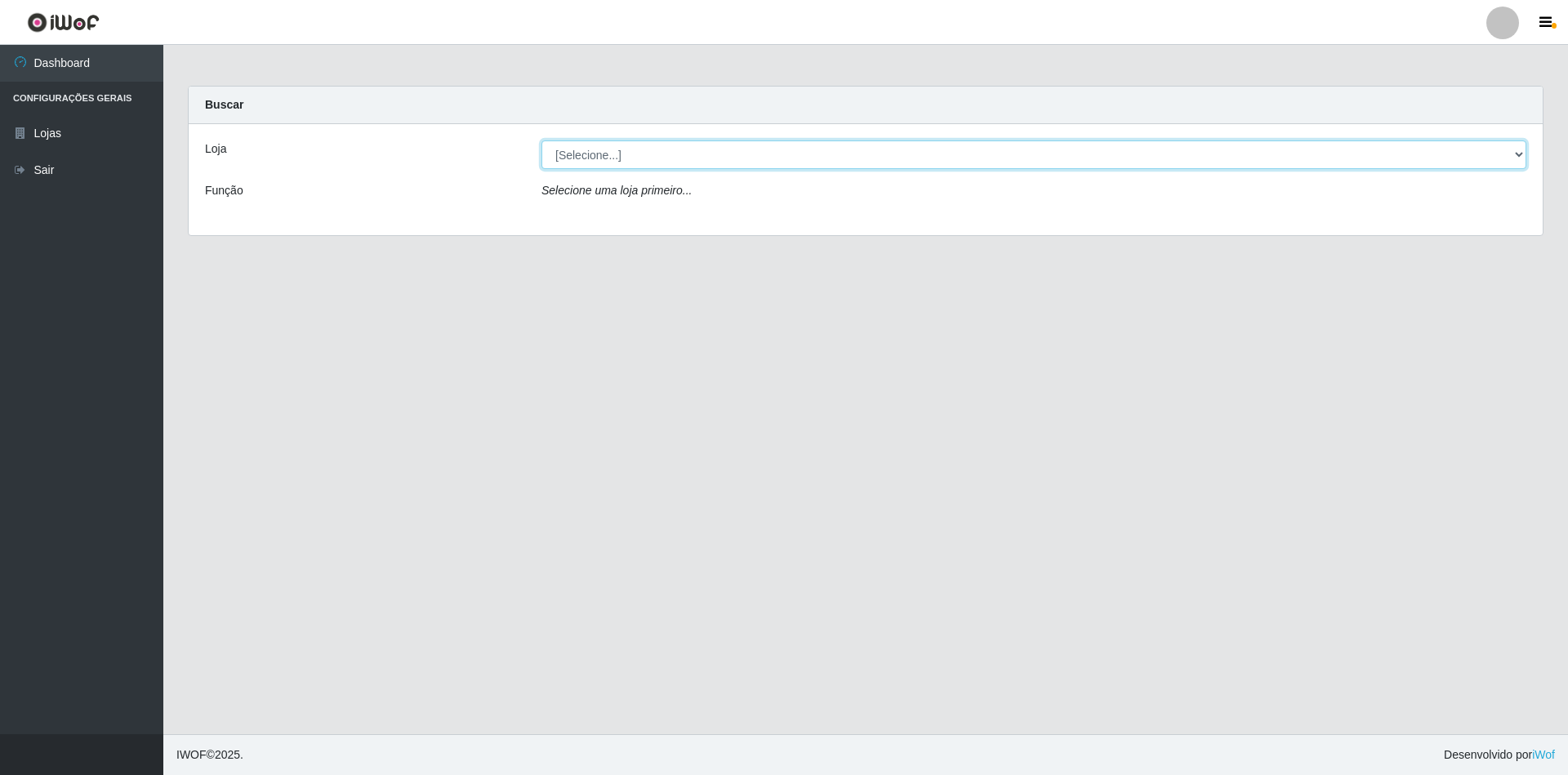
click at [647, 147] on select "[Selecione...] SuperShow - Asa Norte" at bounding box center [1034, 154] width 985 height 28
select select "71"
click at [541, 140] on select "[Selecione...] SuperShow - Asa Norte" at bounding box center [1034, 154] width 985 height 28
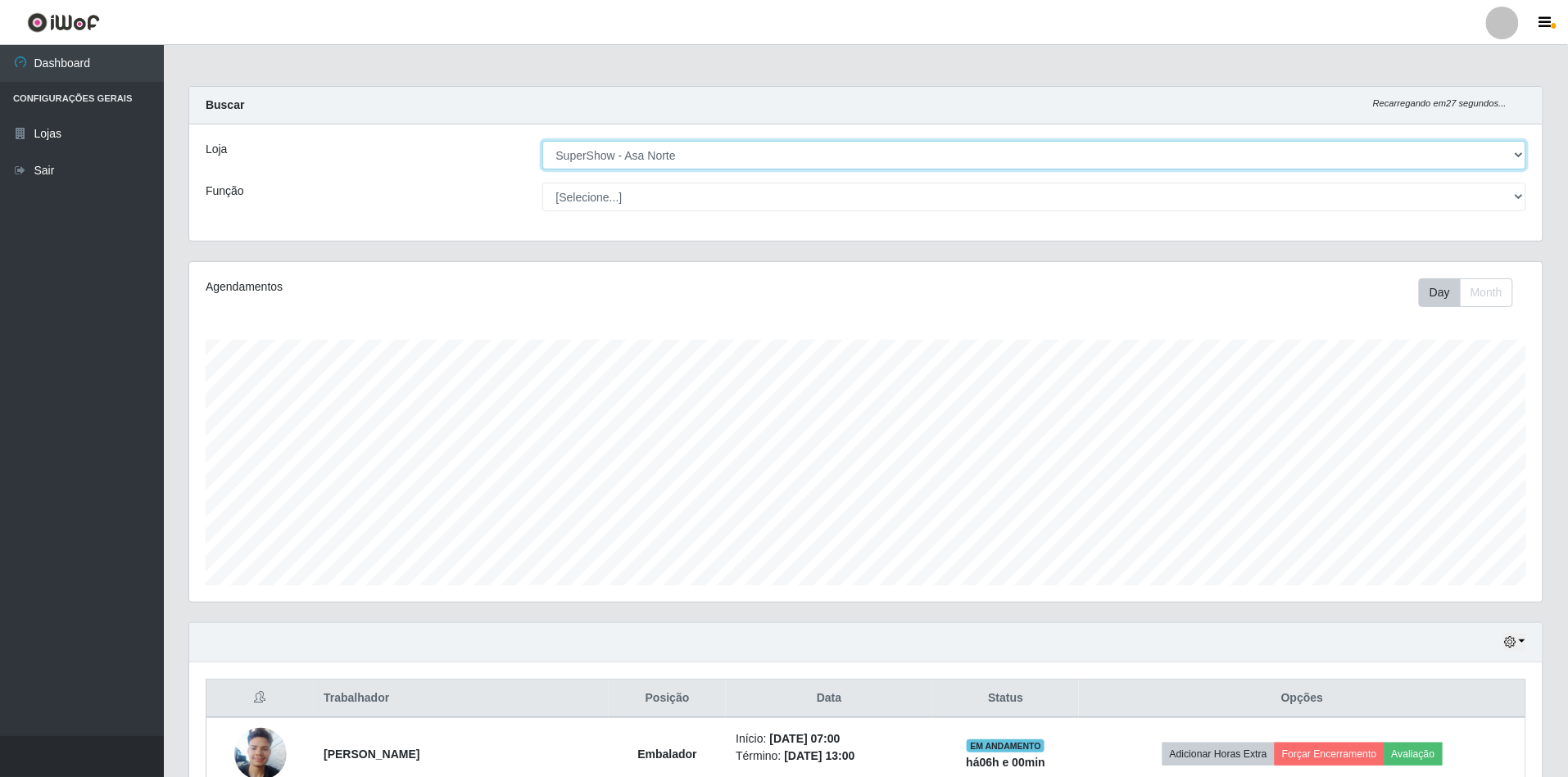
scroll to position [341, 1353]
click at [630, 202] on select "[Selecione...] ASG ASG + ASG ++ Auxiliar de Depósito Auxiliar de Depósito + Aux…" at bounding box center [1034, 196] width 985 height 28
click at [542, 182] on select "[Selecione...] ASG ASG + ASG ++ Auxiliar de Depósito Auxiliar de Depósito + Aux…" at bounding box center [1034, 196] width 985 height 28
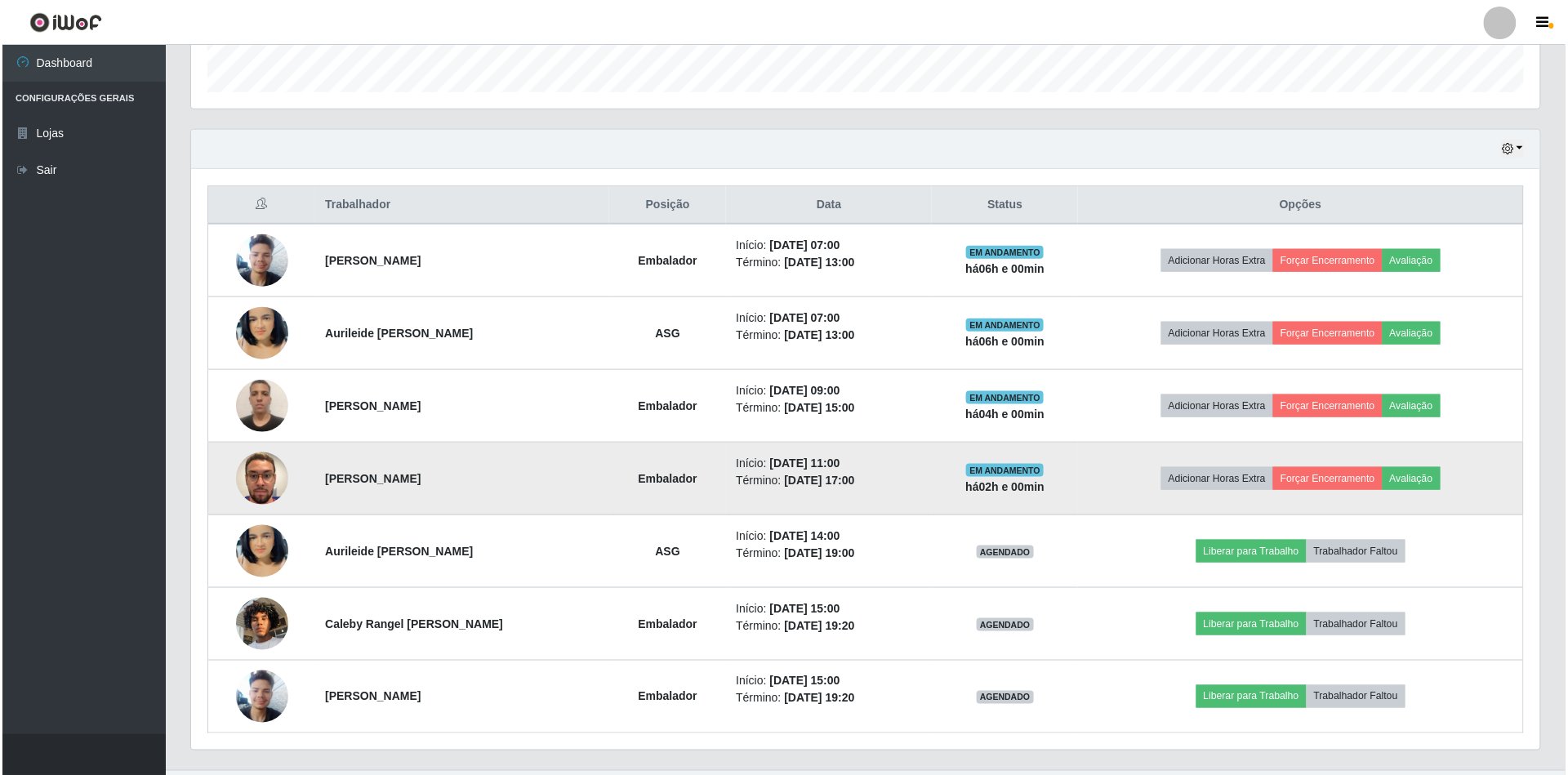
scroll to position [532, 0]
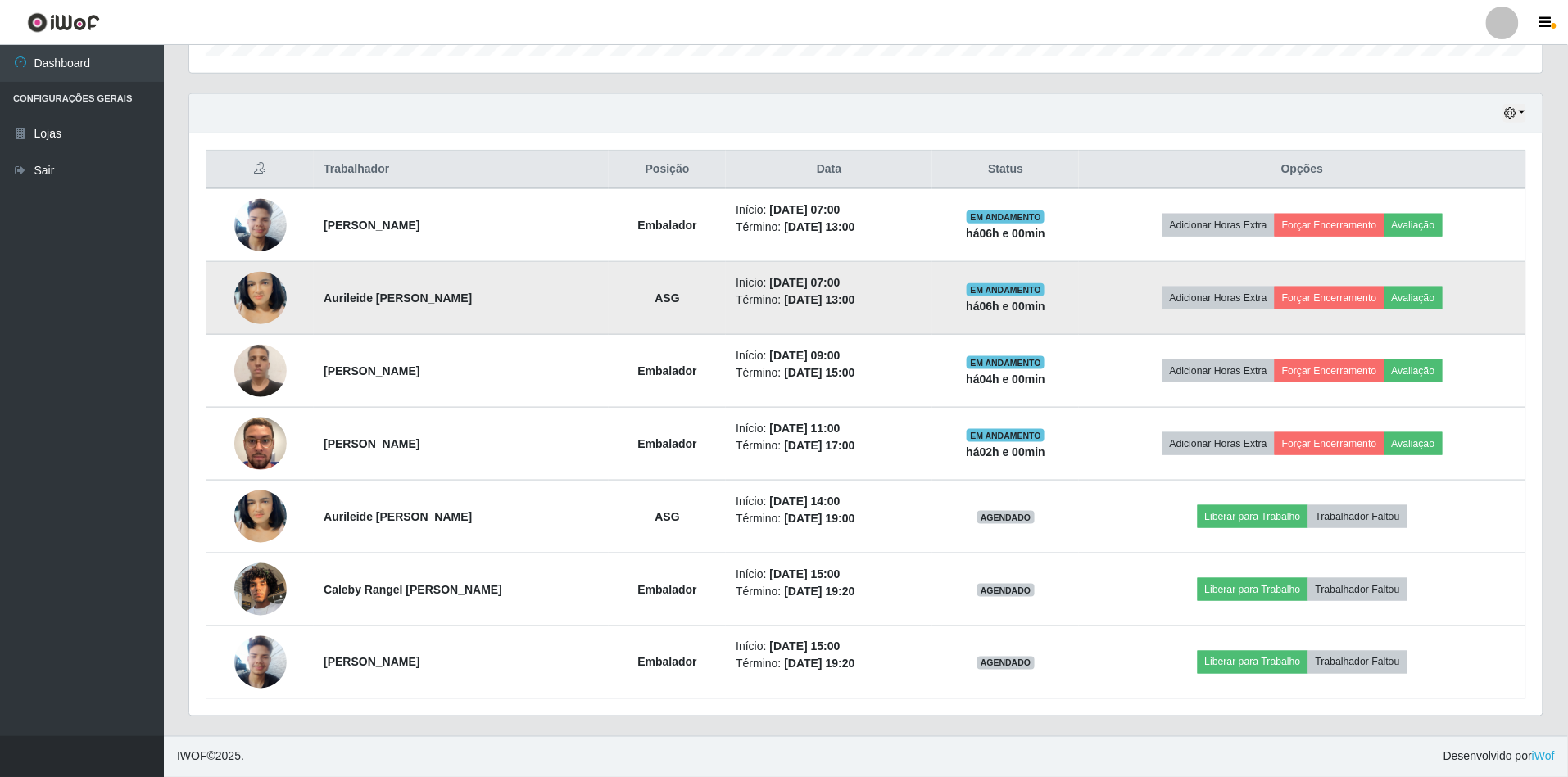
click at [268, 306] on img at bounding box center [260, 297] width 52 height 93
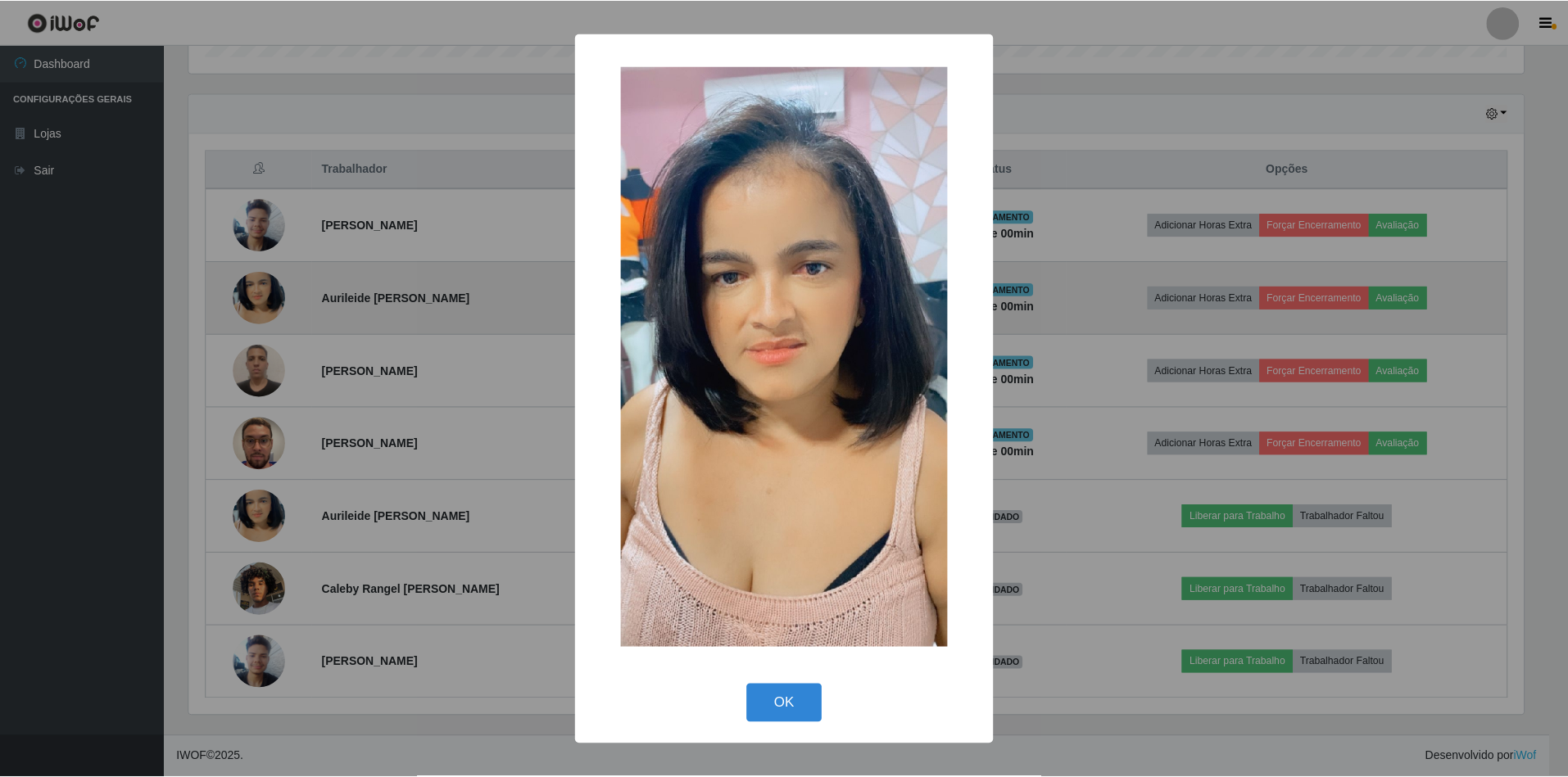
scroll to position [341, 1339]
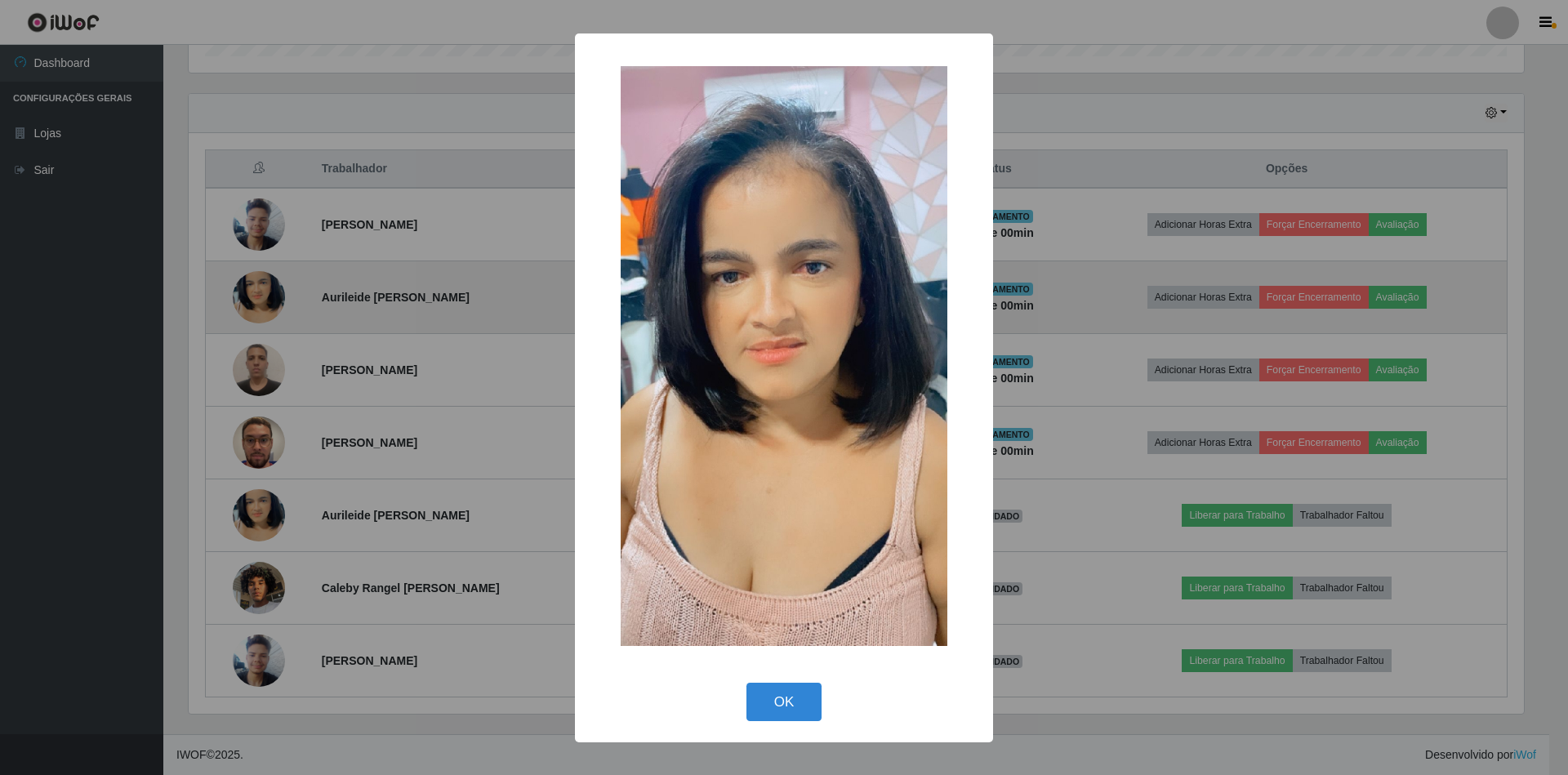
click at [747, 682] on button "OK" at bounding box center [785, 701] width 76 height 38
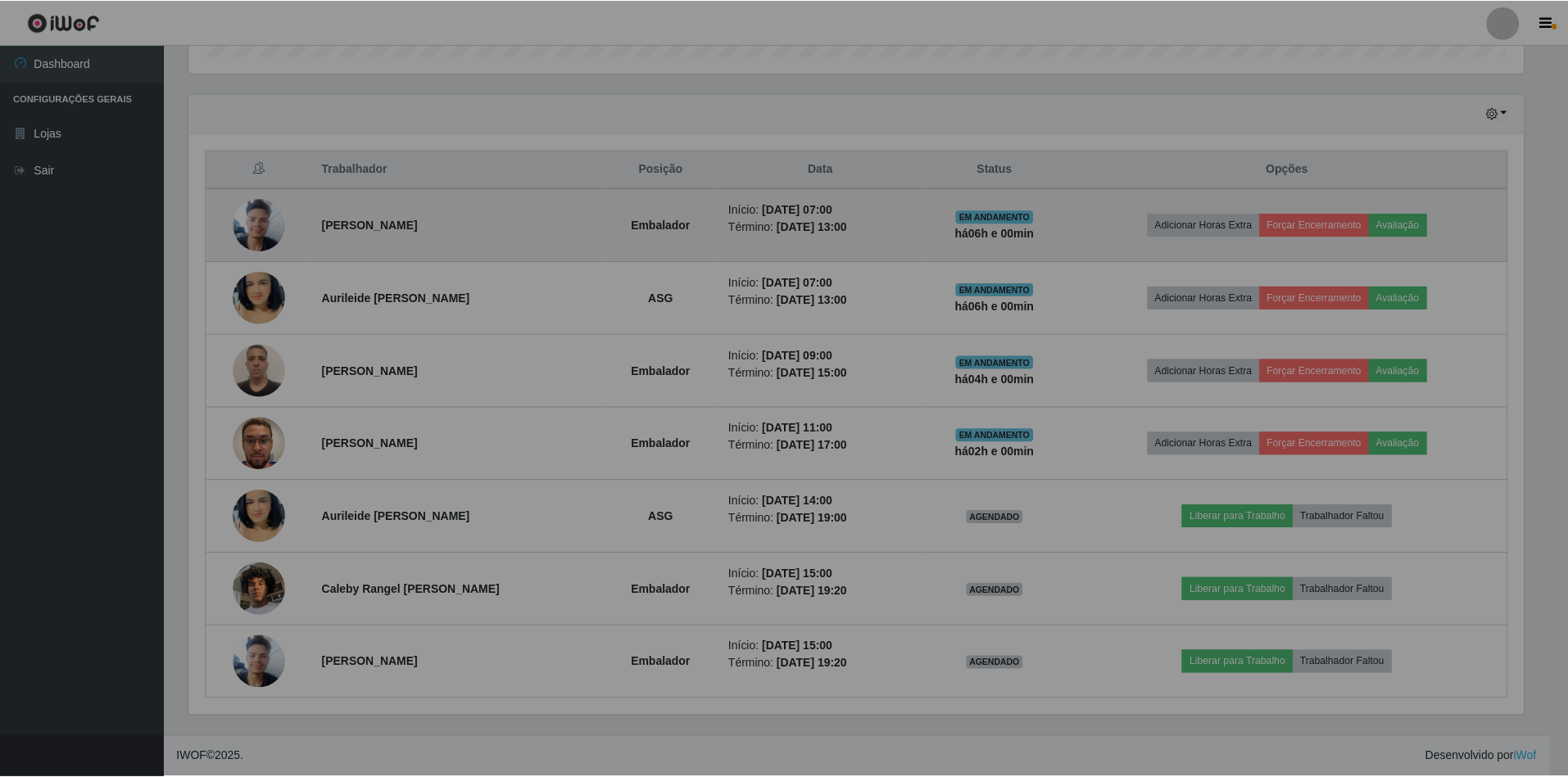
scroll to position [341, 1353]
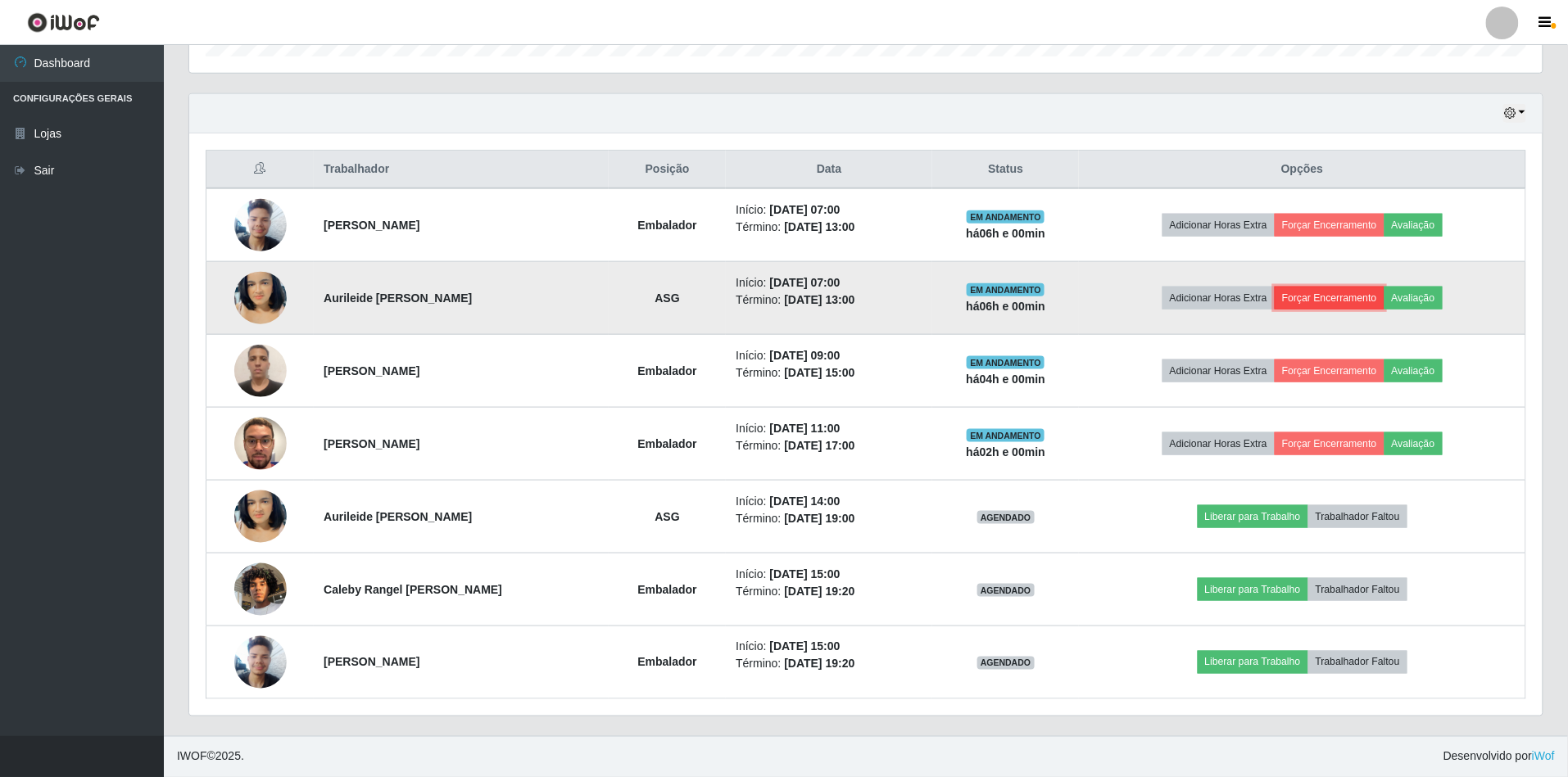
click at [1348, 300] on button "Forçar Encerramento" at bounding box center [1329, 298] width 110 height 23
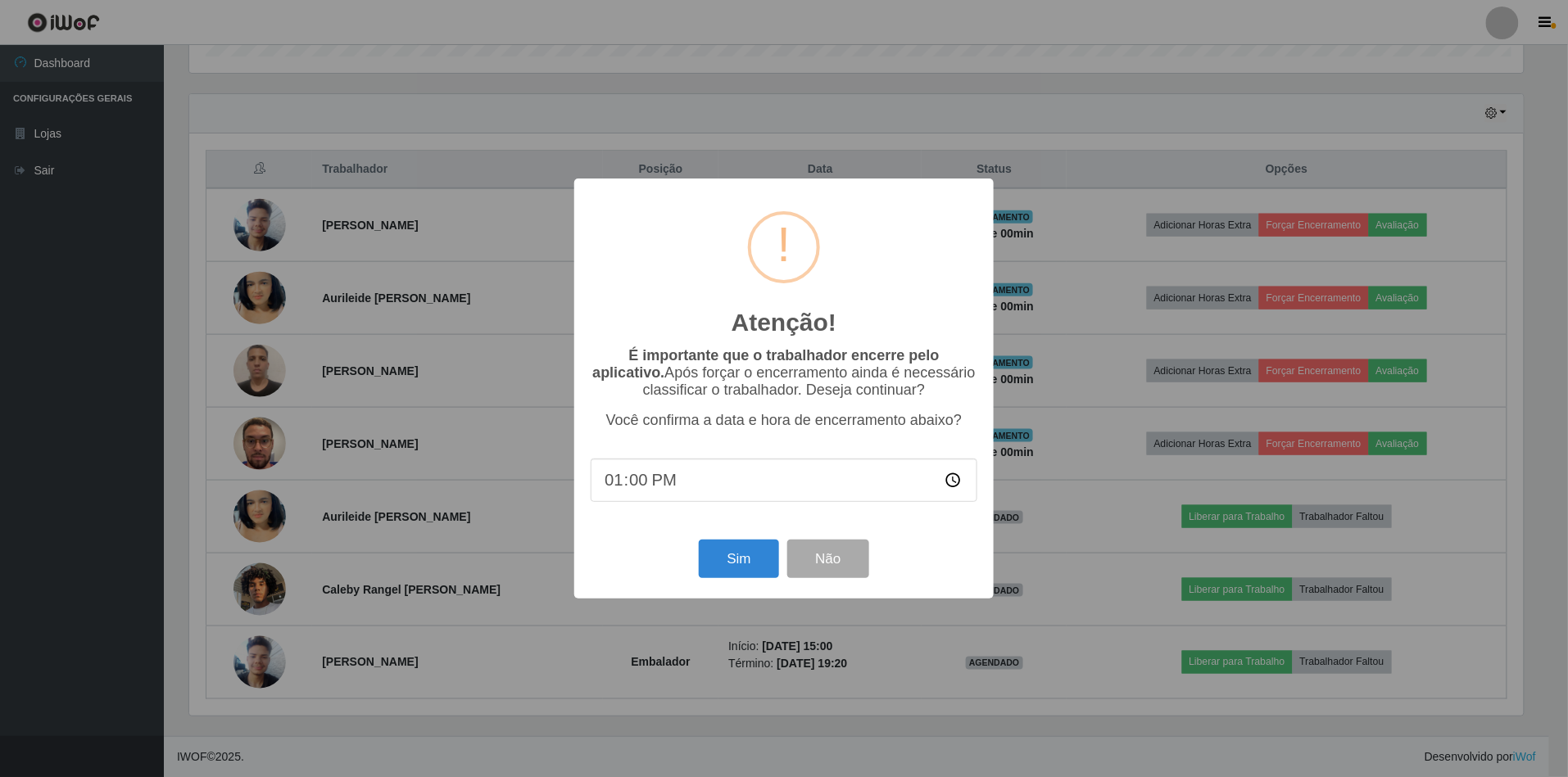
scroll to position [341, 1339]
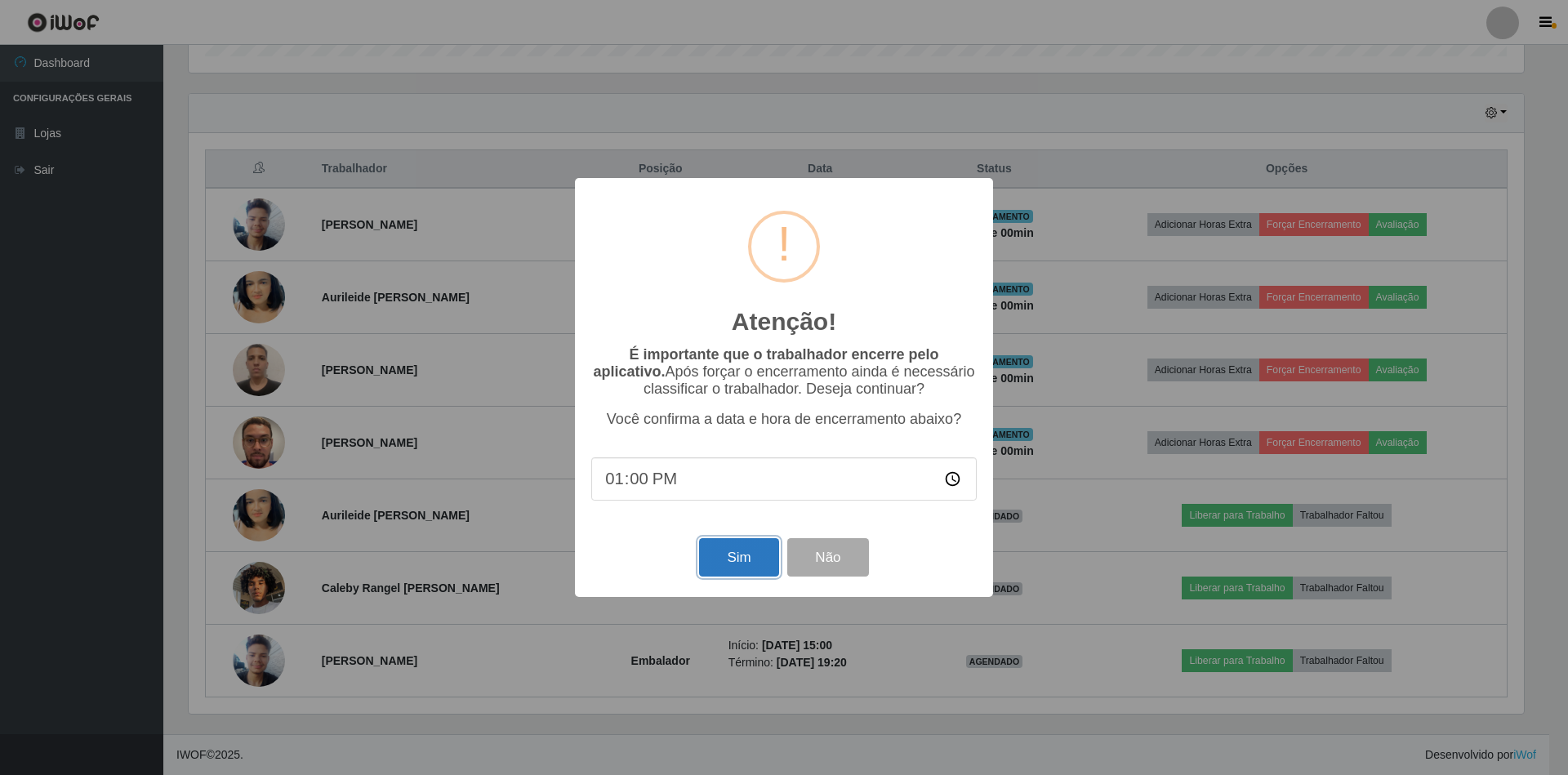
click at [734, 560] on button "Sim" at bounding box center [739, 557] width 79 height 38
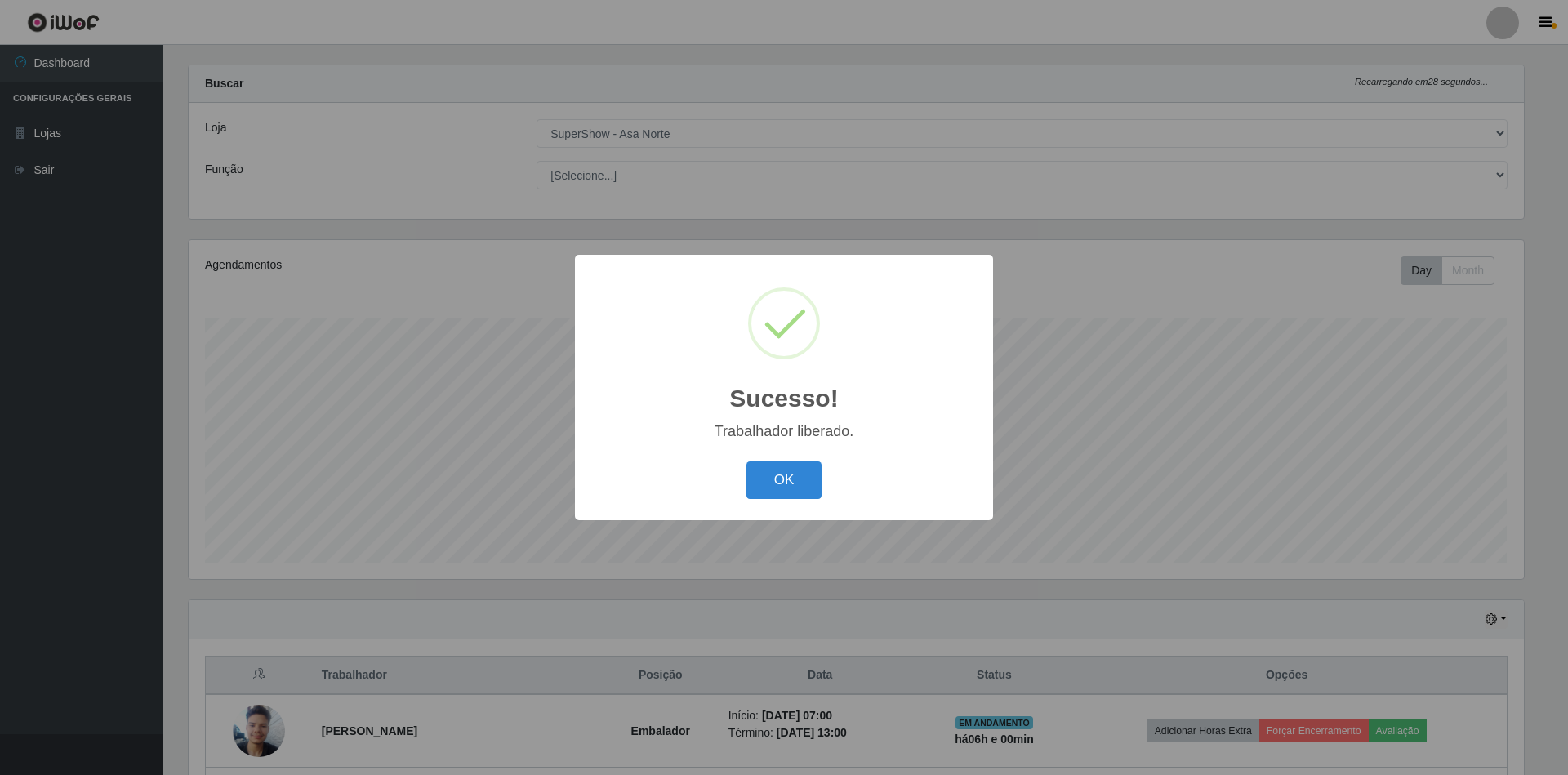
click at [747, 462] on button "OK" at bounding box center [785, 480] width 76 height 38
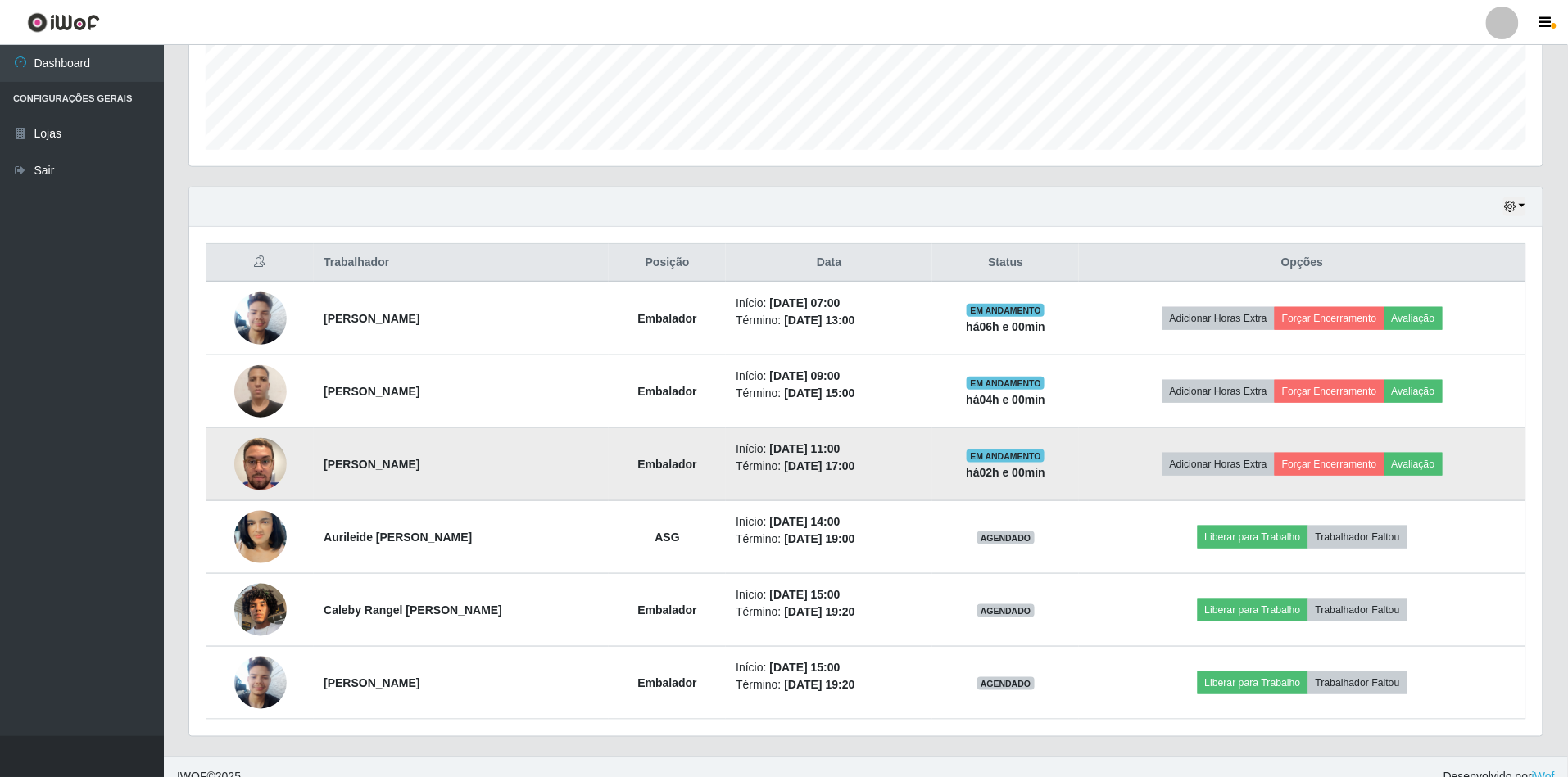
scroll to position [436, 0]
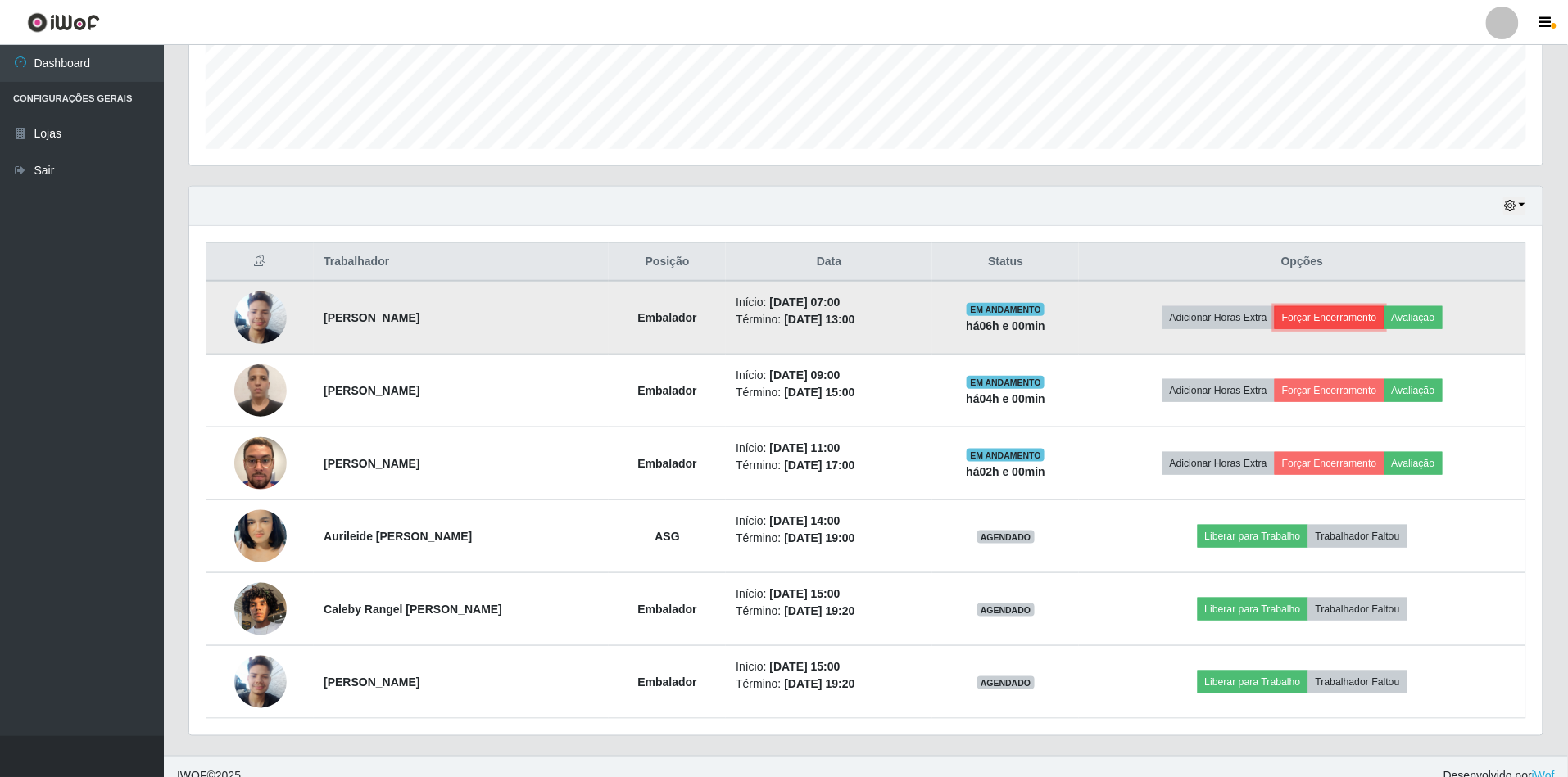
click at [1335, 318] on button "Forçar Encerramento" at bounding box center [1329, 318] width 110 height 23
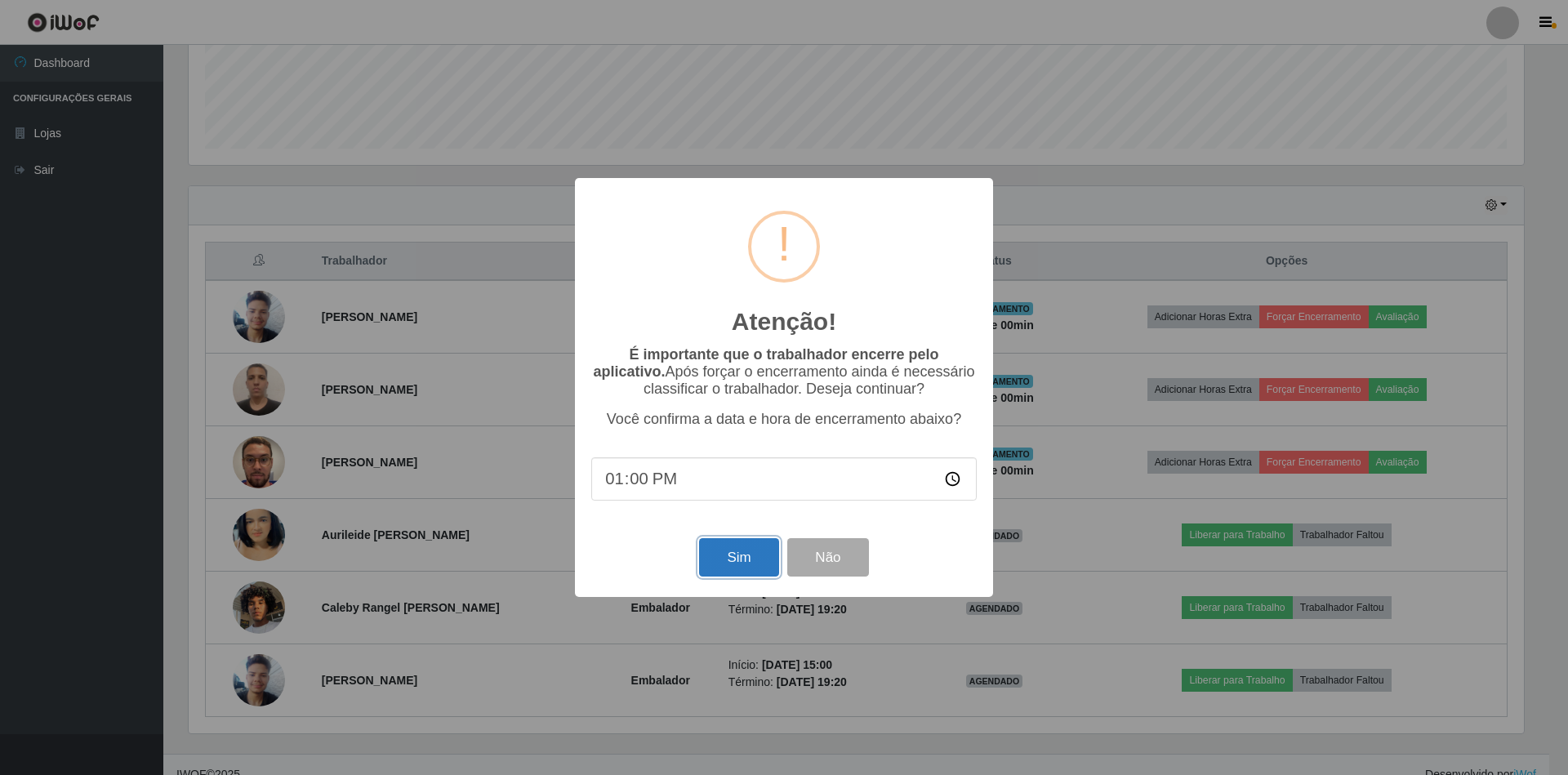
click at [740, 551] on button "Sim" at bounding box center [739, 557] width 79 height 38
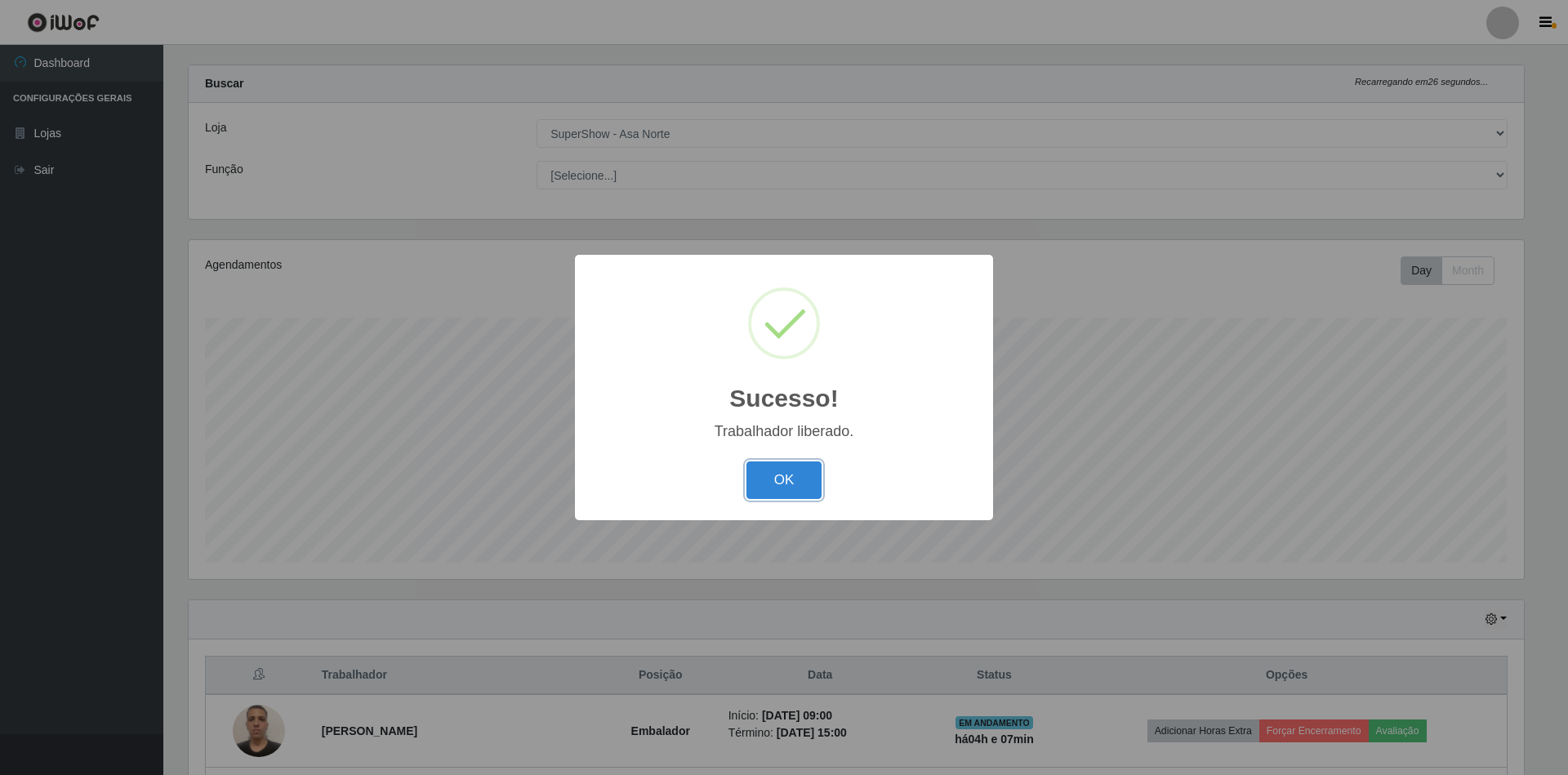
click at [747, 462] on button "OK" at bounding box center [785, 480] width 76 height 38
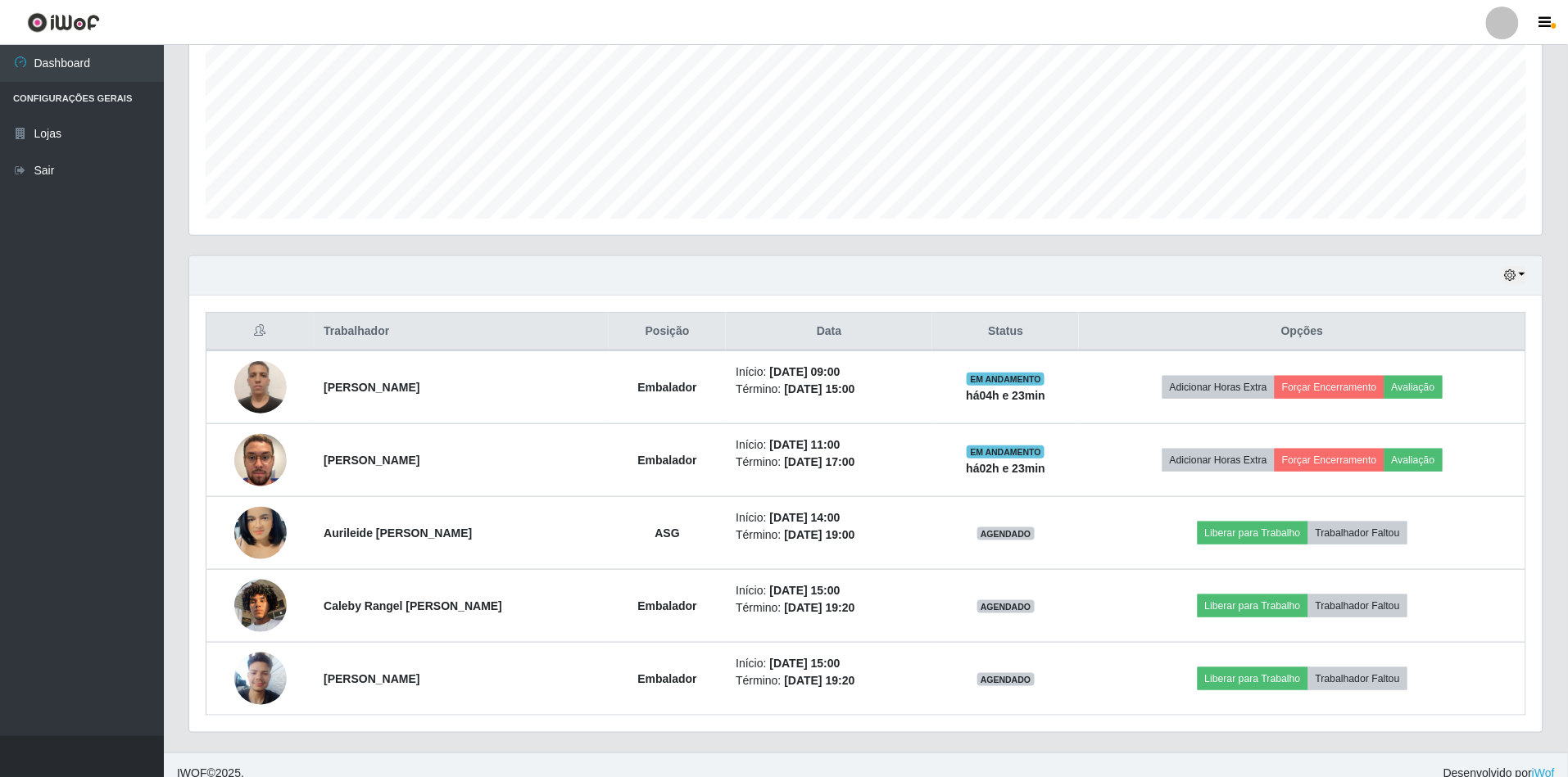
scroll to position [388, 0]
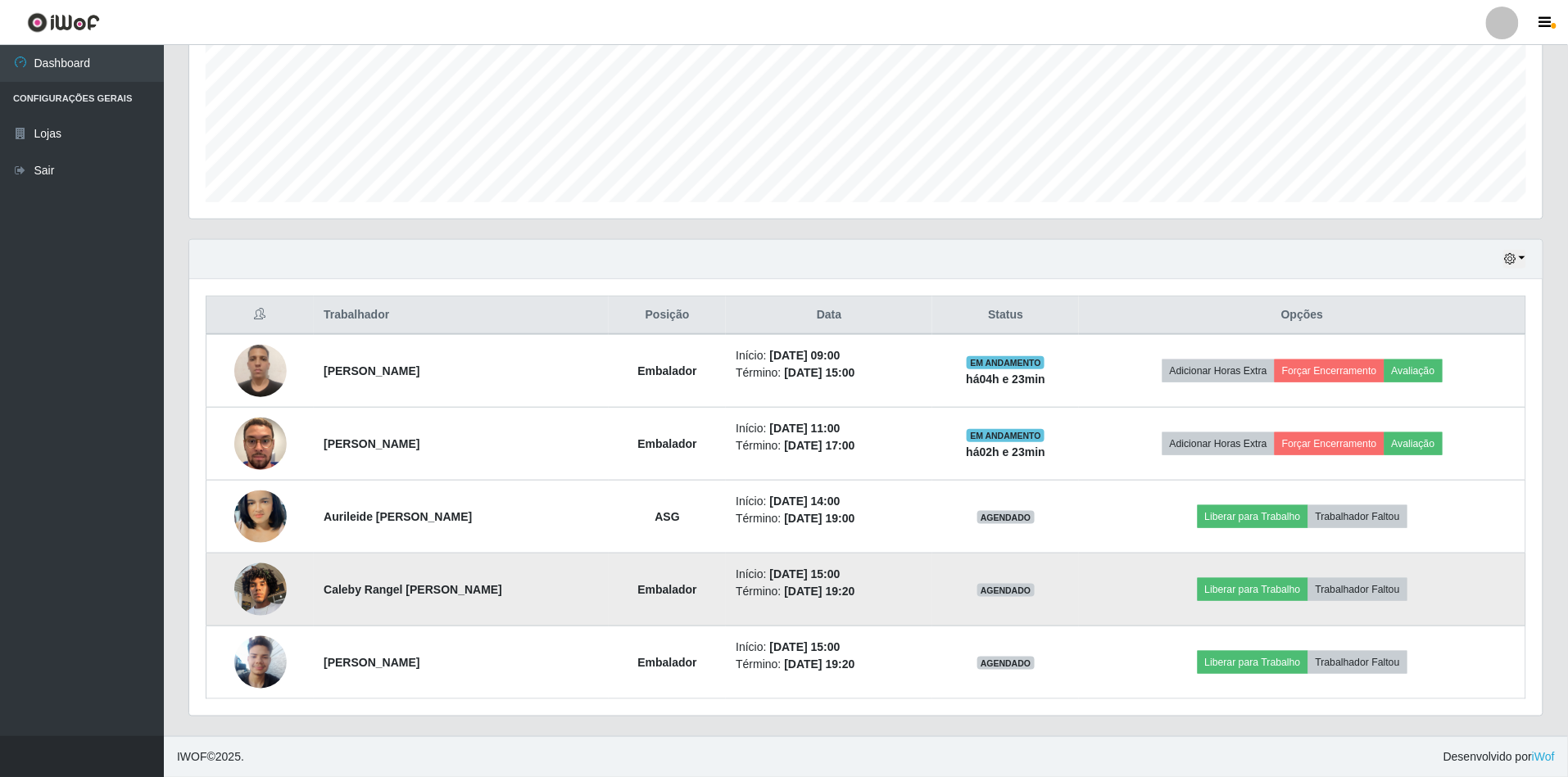
click at [263, 590] on img at bounding box center [260, 589] width 52 height 70
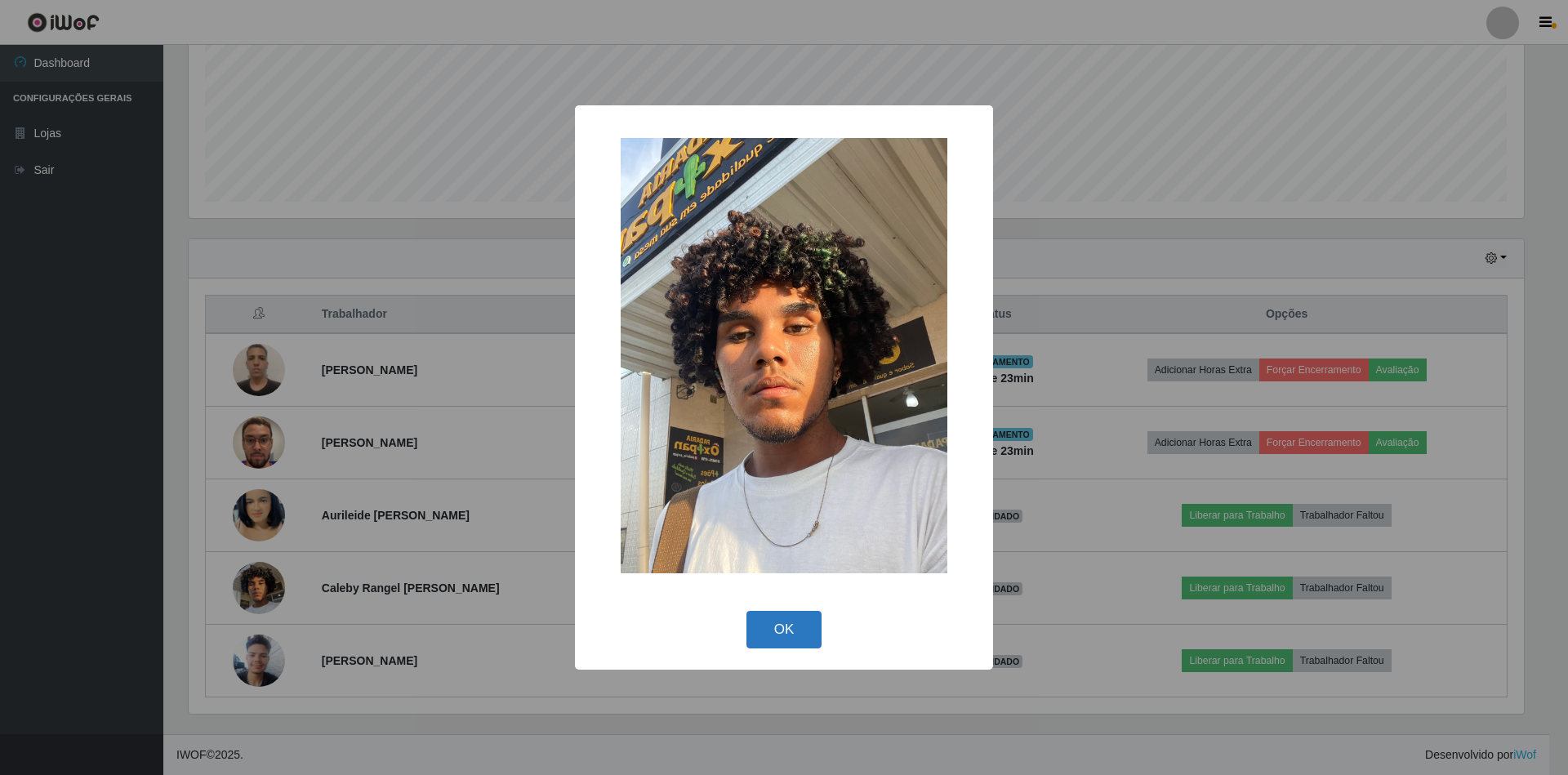
click at [768, 614] on button "OK" at bounding box center [785, 629] width 76 height 38
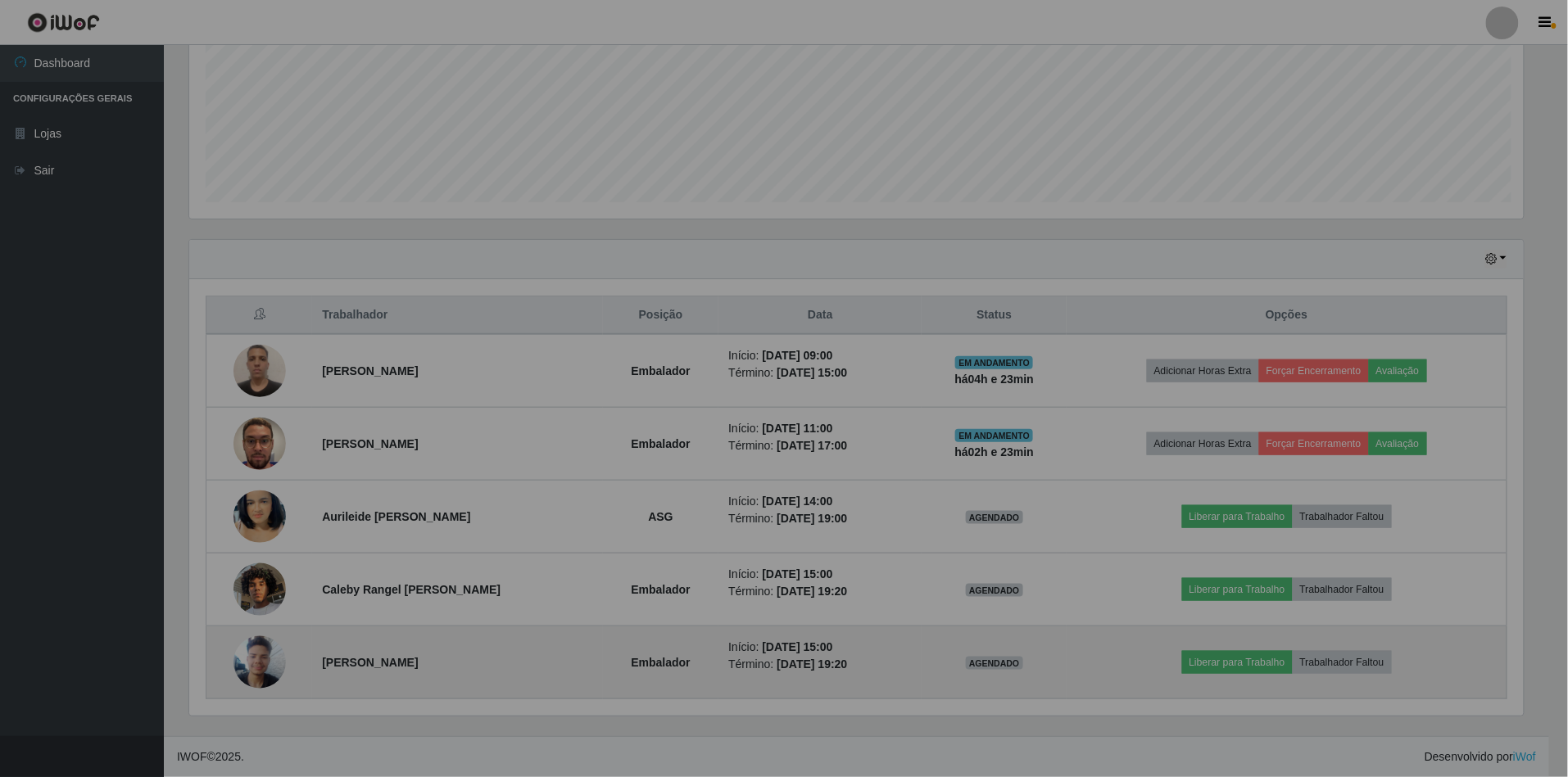
scroll to position [341, 1353]
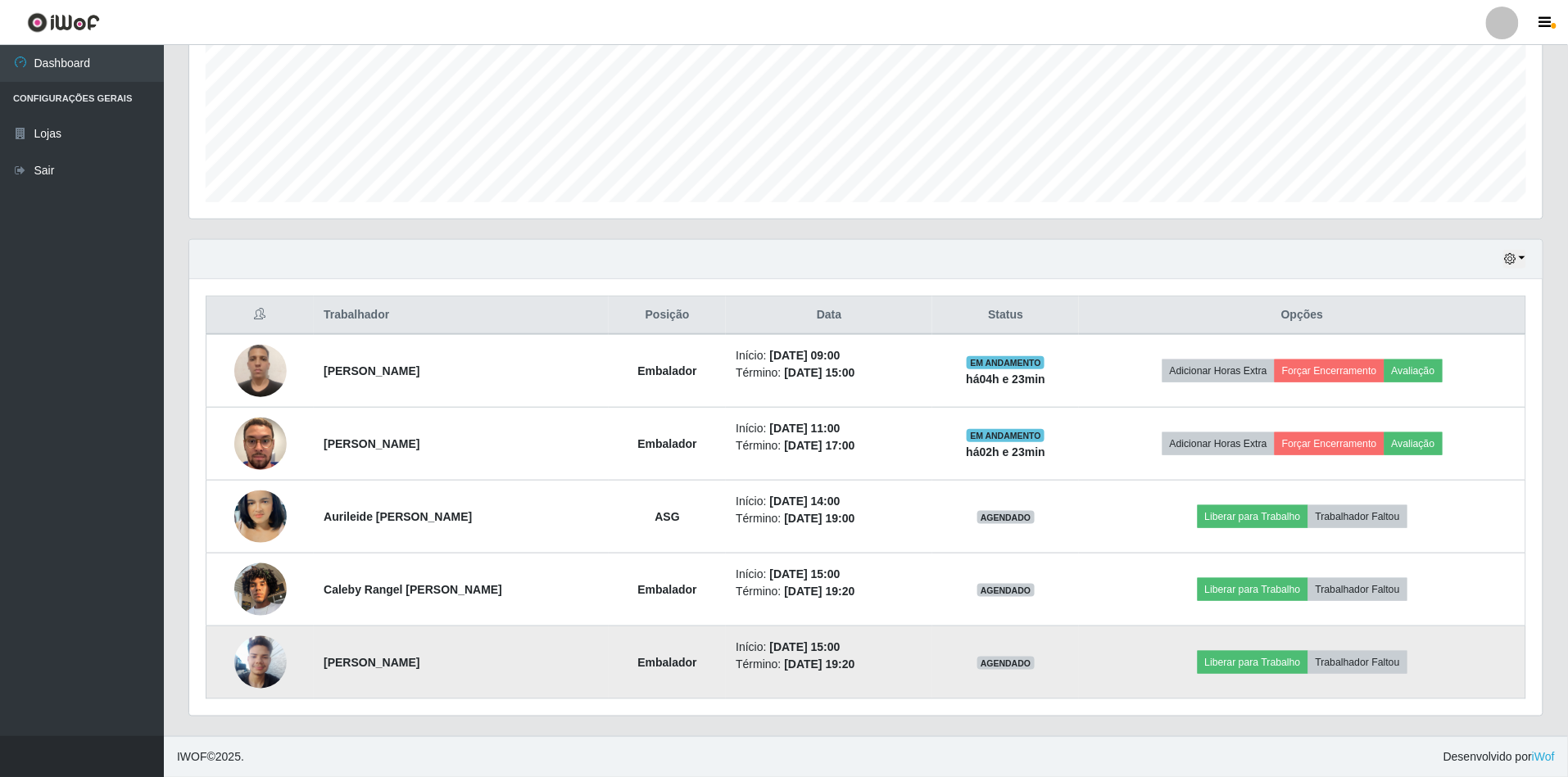
click at [257, 658] on img at bounding box center [260, 662] width 52 height 70
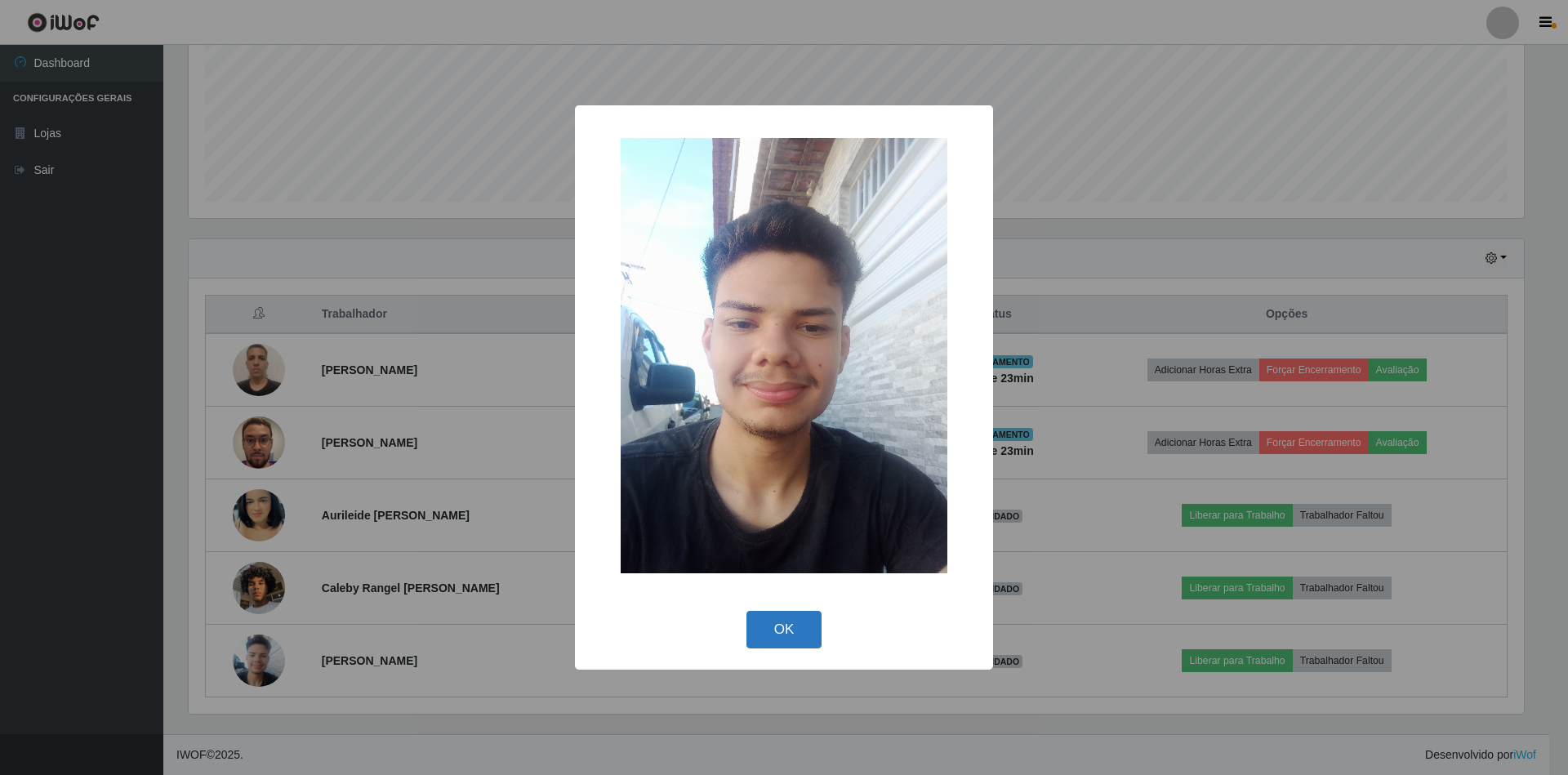
click at [794, 627] on button "OK" at bounding box center [785, 629] width 76 height 38
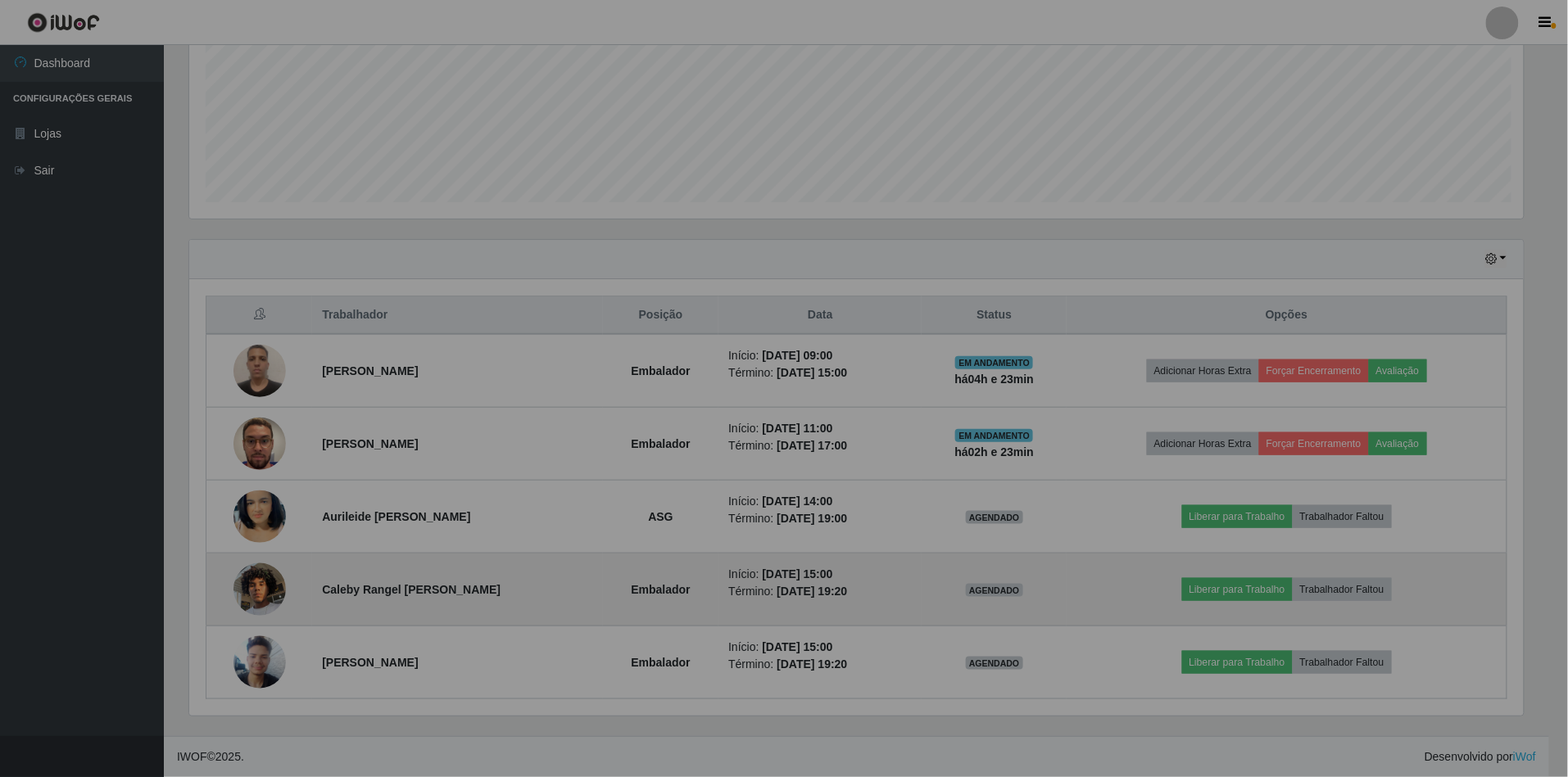
scroll to position [341, 1353]
